Goal: Transaction & Acquisition: Purchase product/service

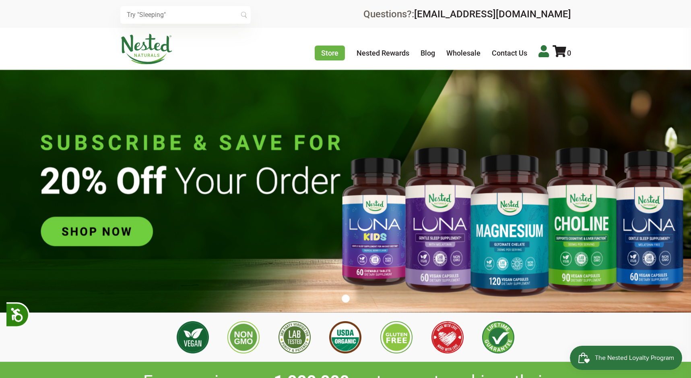
click at [544, 54] on icon at bounding box center [544, 51] width 10 height 12
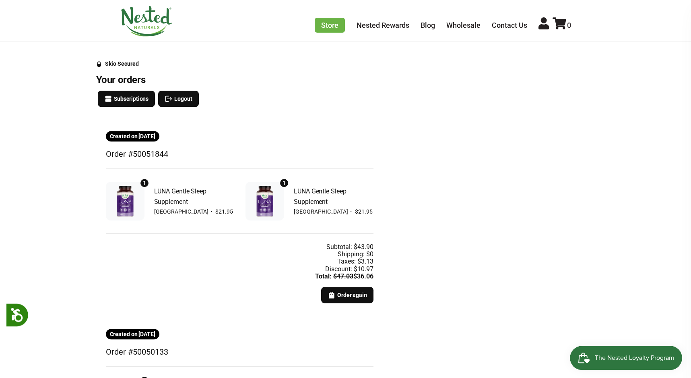
scroll to position [82, 0]
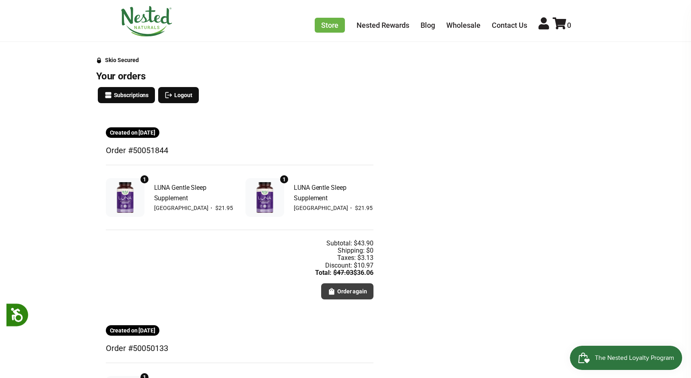
click at [345, 289] on span "Order again" at bounding box center [352, 291] width 30 height 9
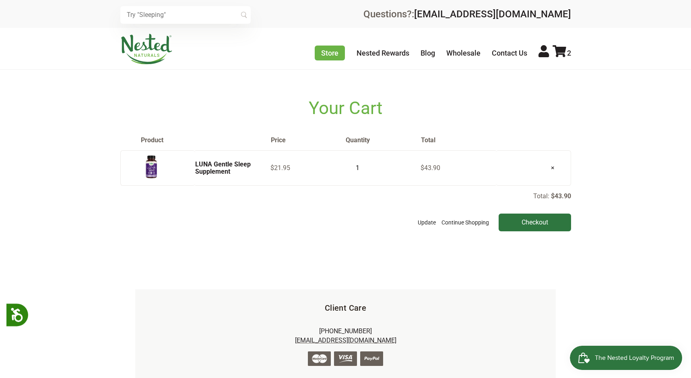
type input "1"
click at [364, 171] on input "1" at bounding box center [355, 167] width 20 height 11
click at [427, 221] on button "Update" at bounding box center [427, 222] width 22 height 18
click at [530, 222] on input "Checkout" at bounding box center [535, 222] width 72 height 18
